Goal: Task Accomplishment & Management: Use online tool/utility

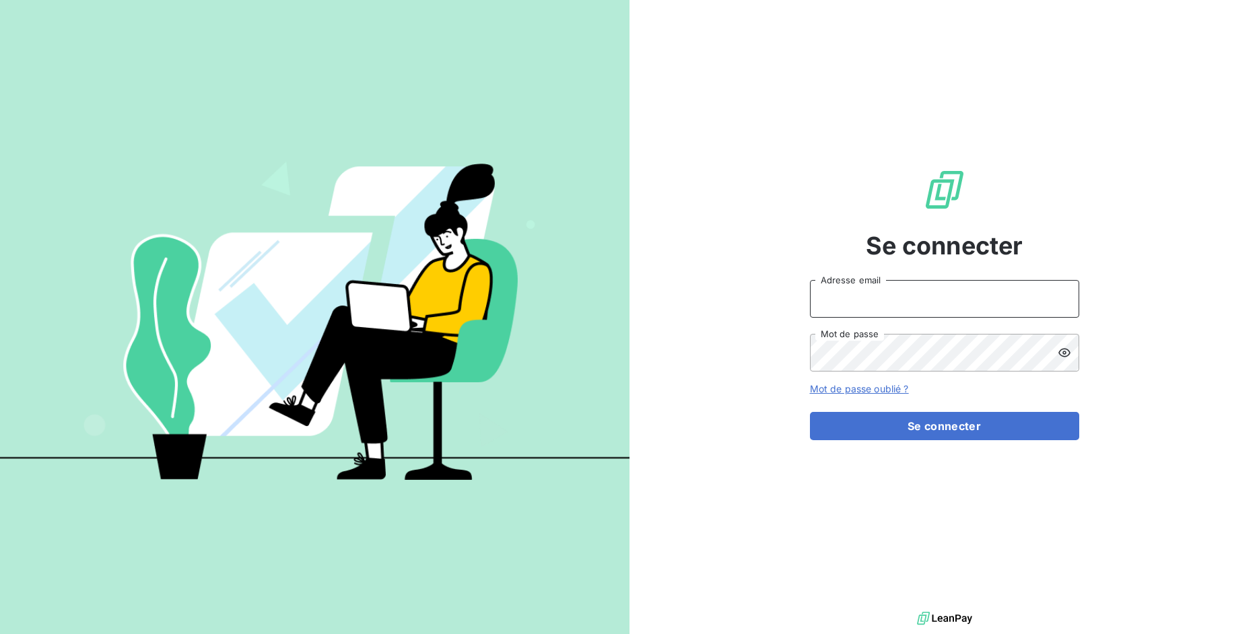
click at [876, 300] on input "Adresse email" at bounding box center [944, 299] width 269 height 38
drag, startPoint x: 855, startPoint y: 292, endPoint x: 945, endPoint y: 295, distance: 89.6
click at [945, 295] on input "admin@3dcelo" at bounding box center [944, 299] width 269 height 38
type input "admin@bapvenissieux"
click at [810, 412] on button "Se connecter" at bounding box center [944, 426] width 269 height 28
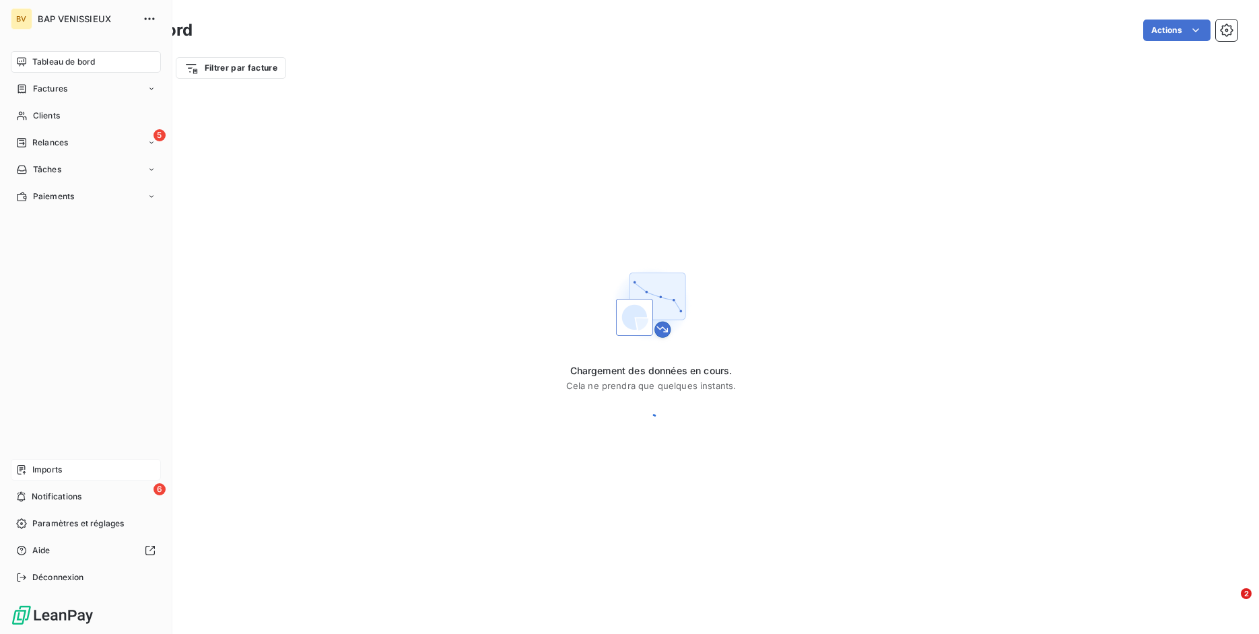
click at [32, 467] on span "Imports" at bounding box center [47, 470] width 30 height 12
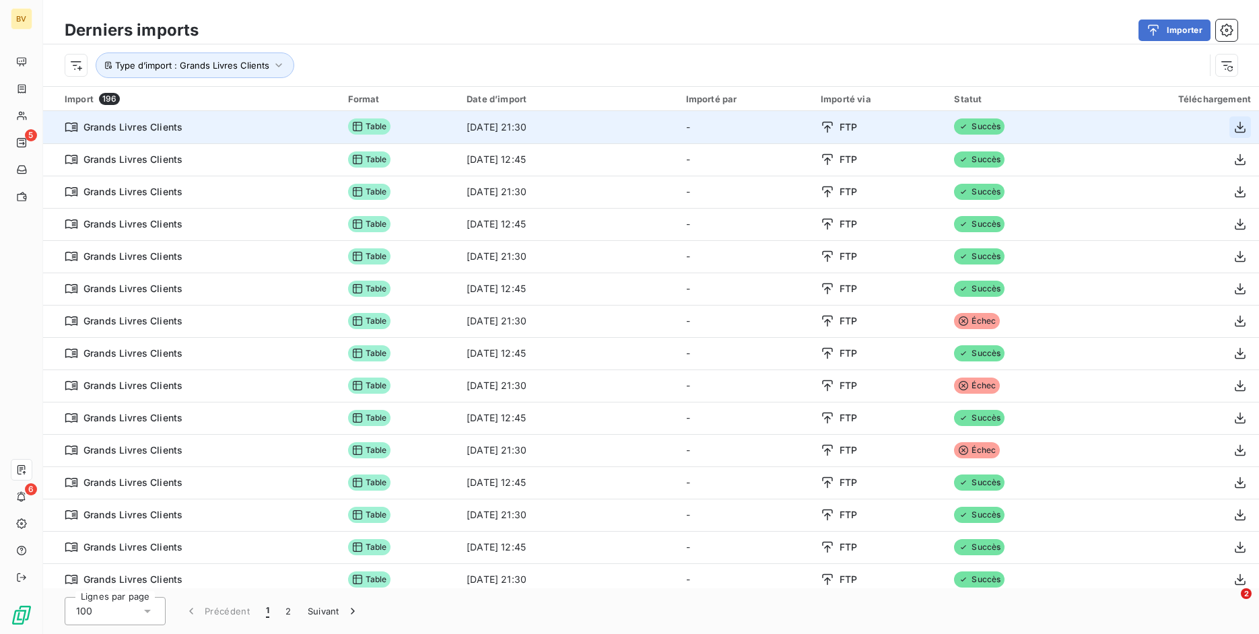
click at [1236, 127] on icon "button" at bounding box center [1240, 127] width 13 height 13
